Goal: Share content: Share content

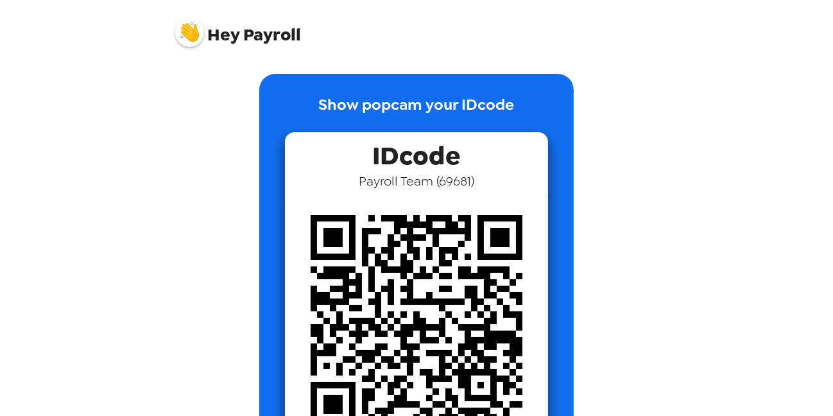
scroll to position [214, 0]
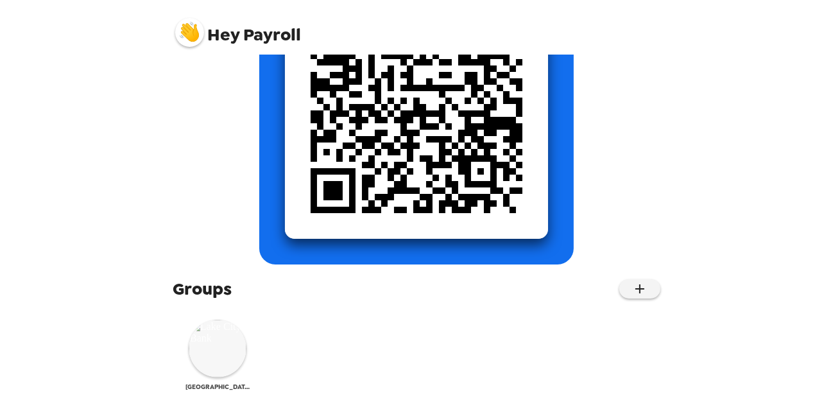
click at [229, 343] on img at bounding box center [218, 349] width 58 height 58
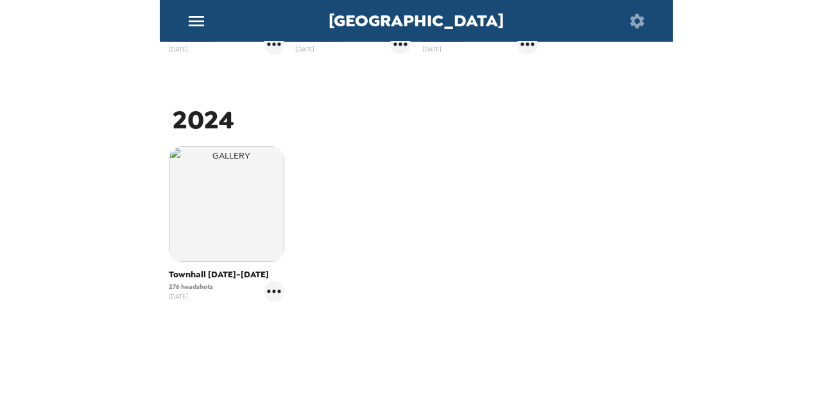
scroll to position [404, 0]
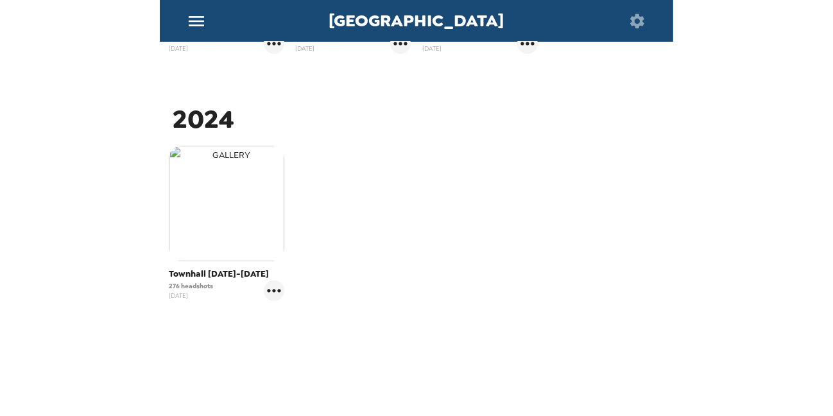
click at [231, 222] on img "button" at bounding box center [227, 204] width 116 height 116
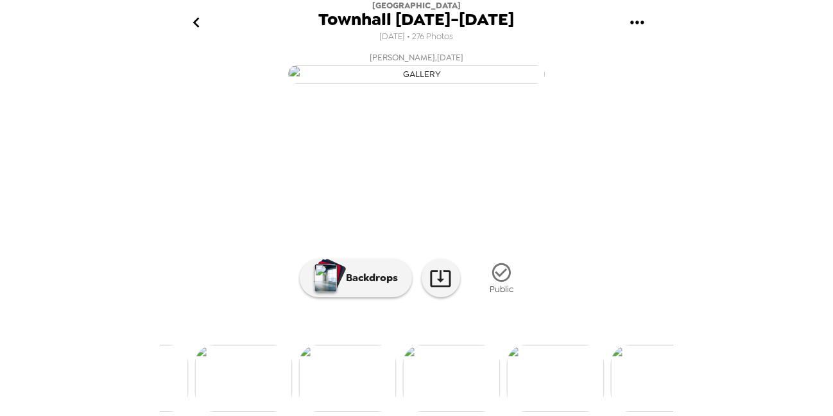
scroll to position [0, 23044]
click at [273, 377] on img at bounding box center [253, 378] width 98 height 67
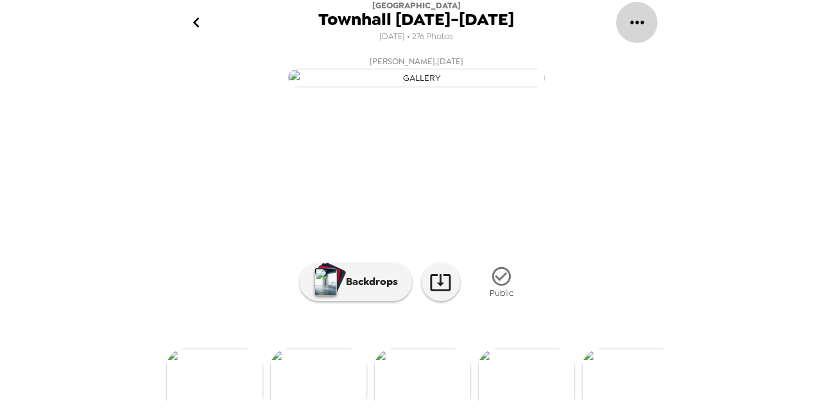
click at [637, 20] on icon "gallery menu" at bounding box center [637, 22] width 21 height 21
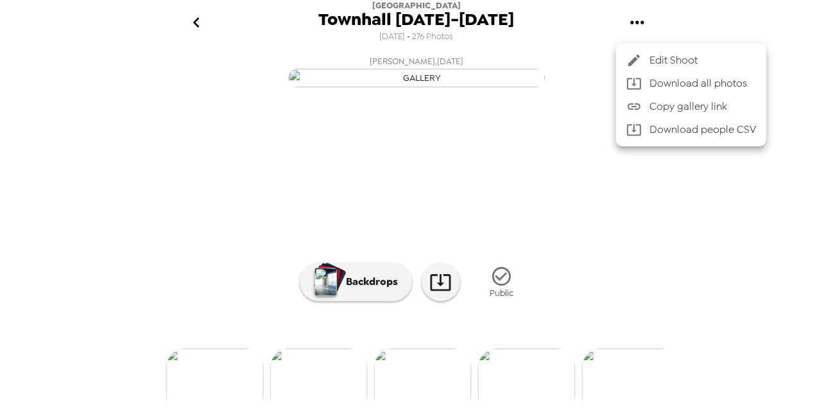
drag, startPoint x: 420, startPoint y: 193, endPoint x: 392, endPoint y: 135, distance: 64.9
click at [394, 132] on div at bounding box center [416, 208] width 833 height 416
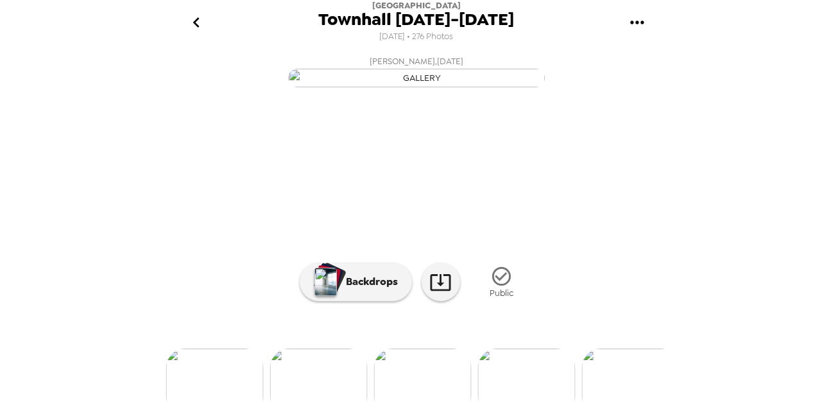
click at [392, 87] on img "button" at bounding box center [416, 78] width 257 height 19
click at [640, 19] on icon "gallery menu" at bounding box center [637, 22] width 21 height 21
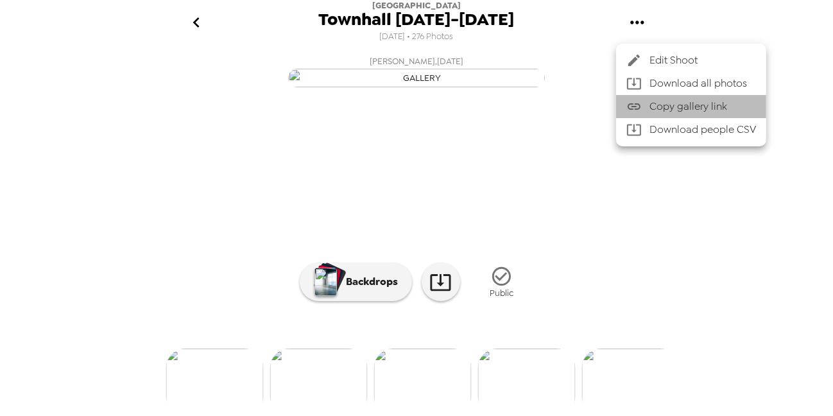
click at [668, 103] on span "Copy gallery link" at bounding box center [703, 106] width 107 height 15
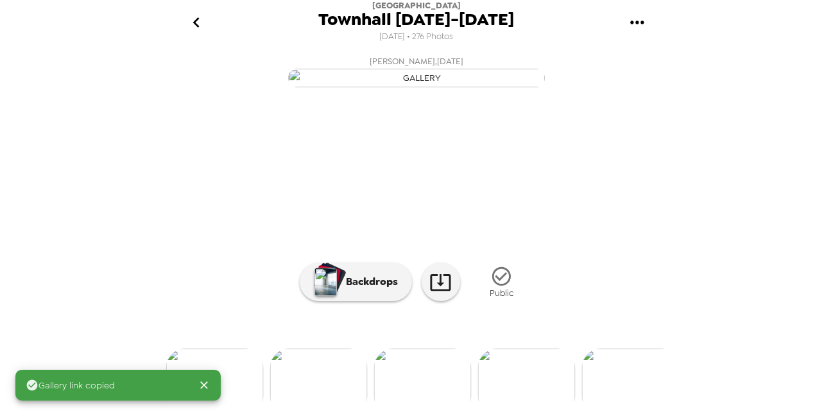
click at [74, 393] on div "Gallery link copied" at bounding box center [70, 385] width 89 height 23
click at [74, 384] on span "Gallery link copied" at bounding box center [70, 385] width 89 height 13
click at [638, 24] on icon "gallery menu" at bounding box center [637, 22] width 21 height 21
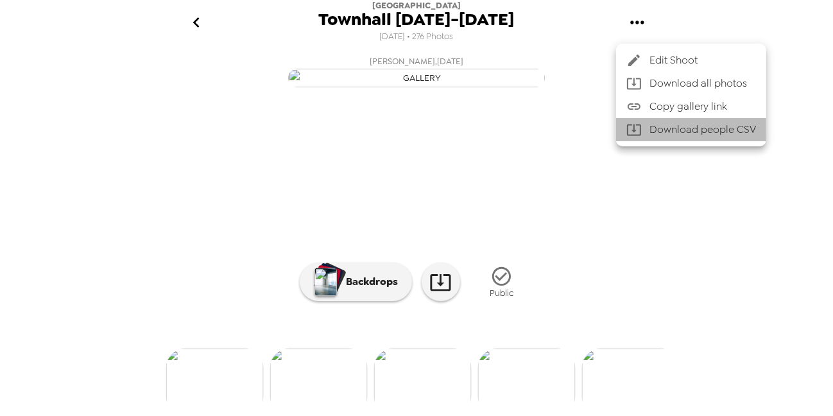
click at [710, 128] on li "Download people CSV" at bounding box center [691, 129] width 150 height 23
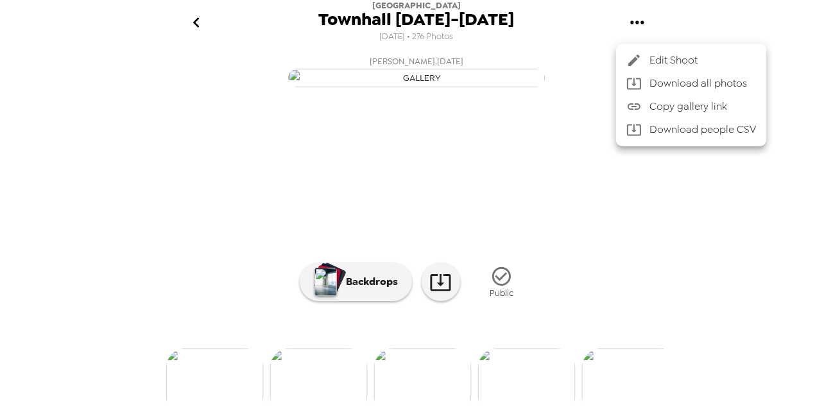
click at [664, 212] on div at bounding box center [416, 208] width 833 height 416
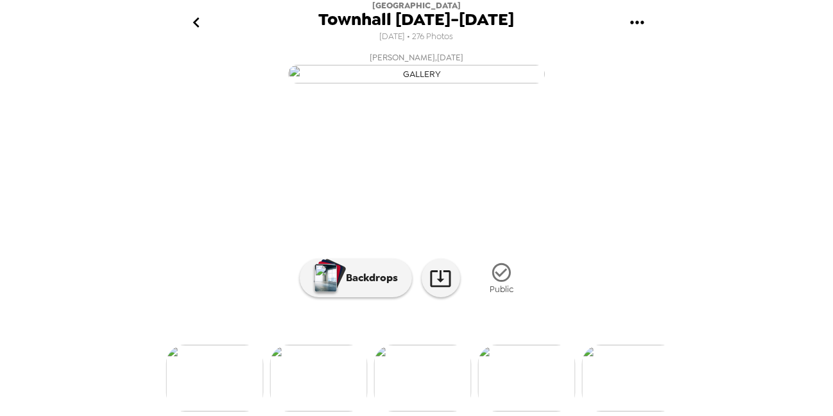
scroll to position [125, 0]
click at [439, 290] on icon at bounding box center [440, 278] width 22 height 22
click at [239, 373] on img at bounding box center [215, 378] width 98 height 67
